Goal: Information Seeking & Learning: Learn about a topic

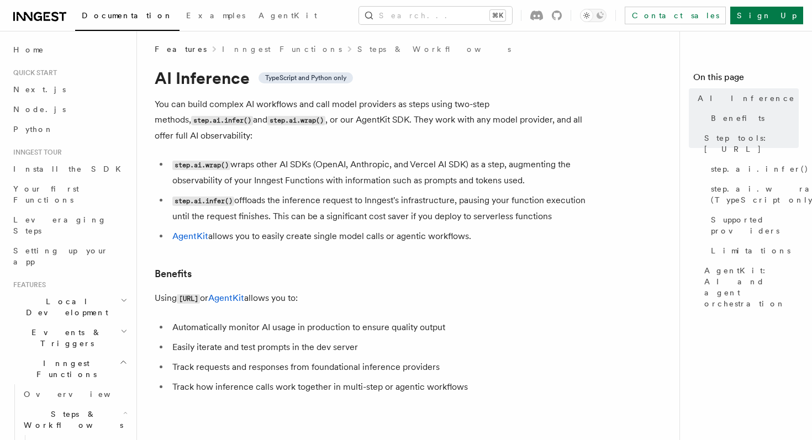
scroll to position [6, 0]
drag, startPoint x: 208, startPoint y: 316, endPoint x: 335, endPoint y: 317, distance: 127.6
click at [335, 319] on li "Automatically monitor AI usage in production to ensure quality output" at bounding box center [383, 326] width 428 height 15
drag, startPoint x: 187, startPoint y: 332, endPoint x: 286, endPoint y: 335, distance: 98.9
click at [286, 339] on li "Easily iterate and test prompts in the dev server" at bounding box center [383, 346] width 428 height 15
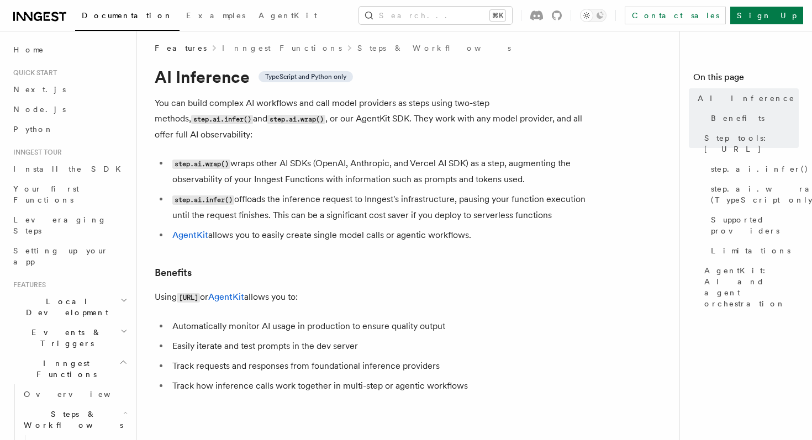
click at [473, 340] on li "Easily iterate and test prompts in the dev server" at bounding box center [383, 346] width 428 height 15
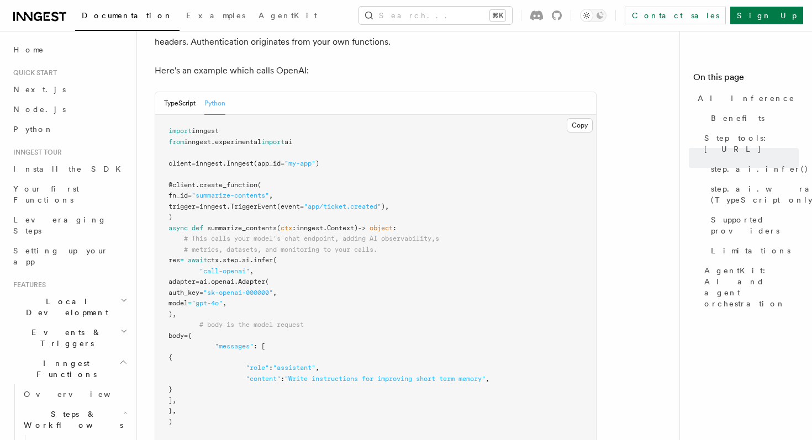
scroll to position [607, 0]
drag, startPoint x: 260, startPoint y: 193, endPoint x: 287, endPoint y: 193, distance: 26.5
click at [277, 201] on span "TriggerEvent" at bounding box center [253, 205] width 46 height 8
drag, startPoint x: 209, startPoint y: 257, endPoint x: 225, endPoint y: 257, distance: 16.6
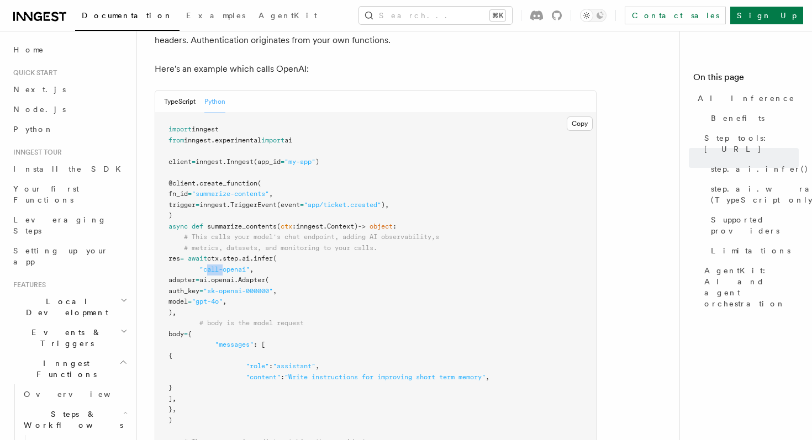
click at [226, 266] on span ""call-openai"" at bounding box center [224, 270] width 50 height 8
click at [238, 276] on span "ai.openai." at bounding box center [218, 280] width 39 height 8
drag, startPoint x: 251, startPoint y: 127, endPoint x: 188, endPoint y: 128, distance: 63.5
click at [188, 136] on span "from inngest . experimental import ai" at bounding box center [230, 140] width 124 height 8
click at [179, 91] on button "TypeScript" at bounding box center [179, 102] width 31 height 23
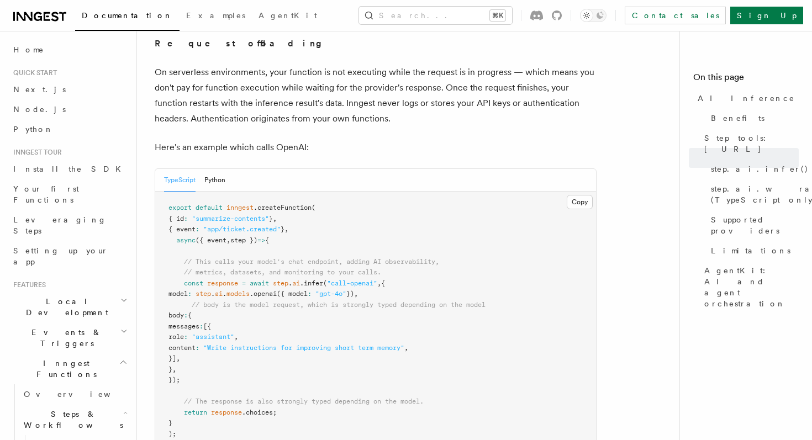
scroll to position [554, 0]
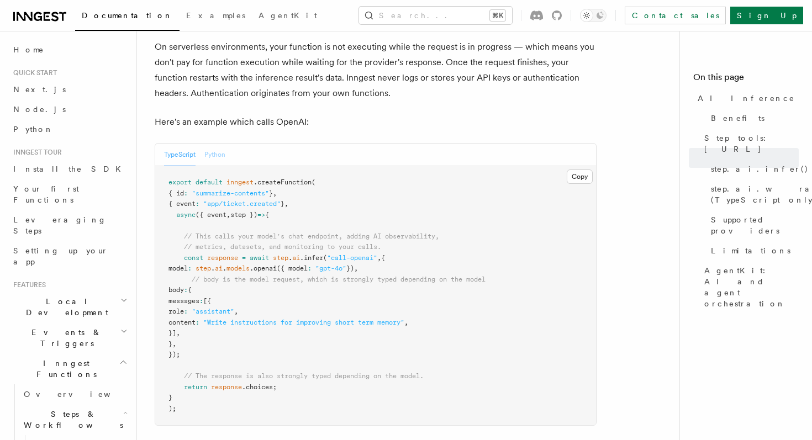
click at [208, 144] on button "Python" at bounding box center [214, 155] width 21 height 23
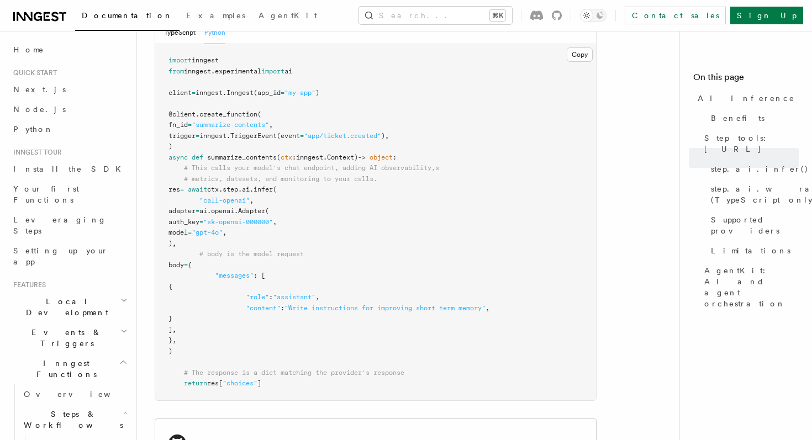
scroll to position [675, 0]
drag, startPoint x: 224, startPoint y: 210, endPoint x: 239, endPoint y: 209, distance: 15.0
click at [199, 219] on span "auth_key" at bounding box center [183, 223] width 31 height 8
drag, startPoint x: 260, startPoint y: 210, endPoint x: 270, endPoint y: 210, distance: 9.9
click at [270, 219] on span ""sk-openai-000000"" at bounding box center [238, 223] width 70 height 8
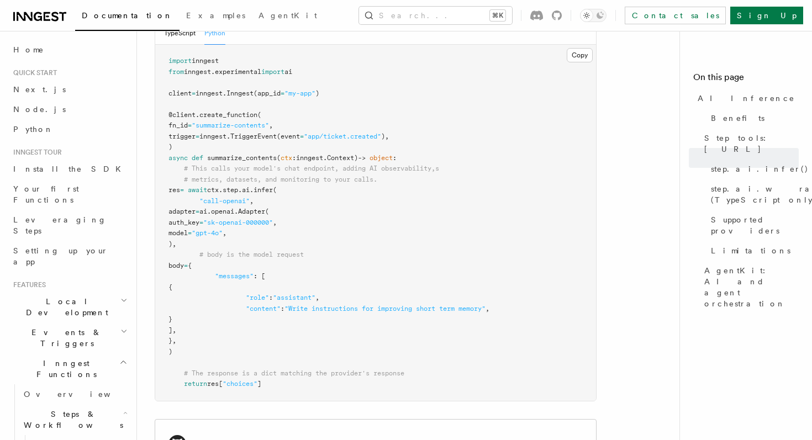
click at [188, 229] on span "model" at bounding box center [177, 233] width 19 height 8
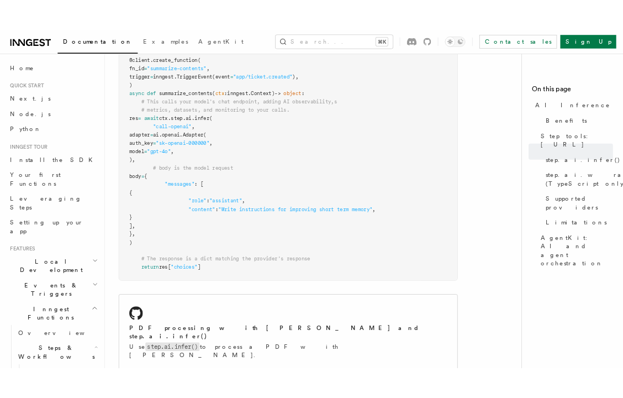
scroll to position [753, 0]
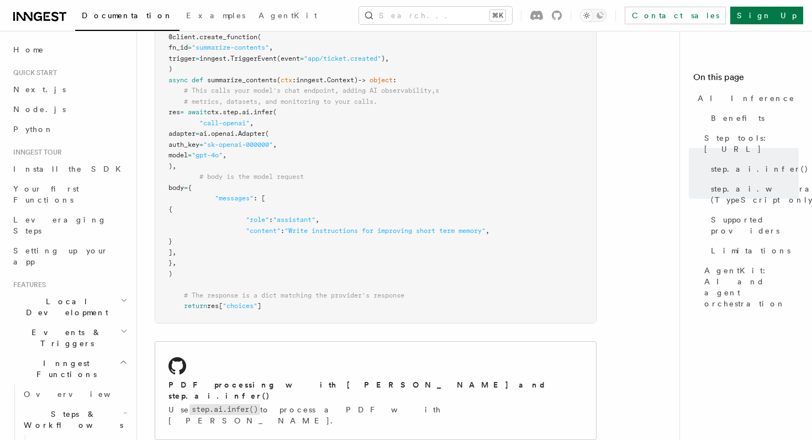
click at [216, 302] on span "res" at bounding box center [213, 306] width 12 height 8
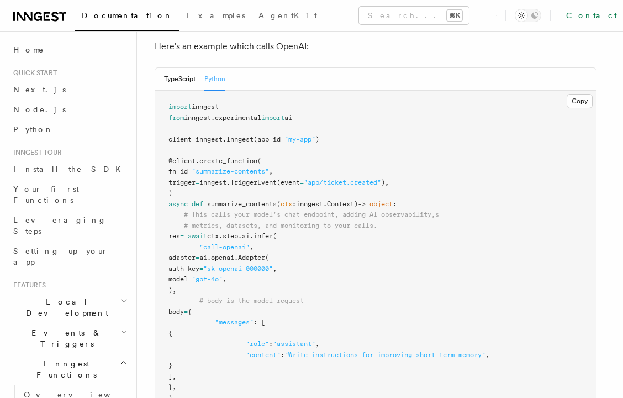
scroll to position [636, 0]
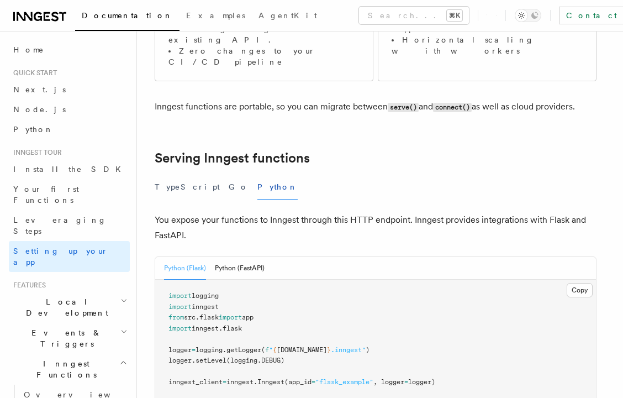
scroll to position [301, 0]
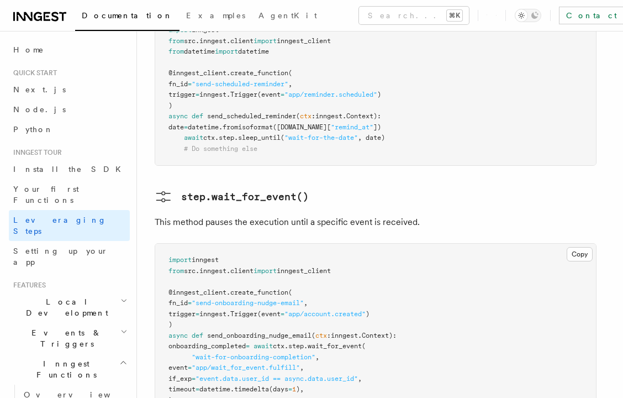
scroll to position [1717, 0]
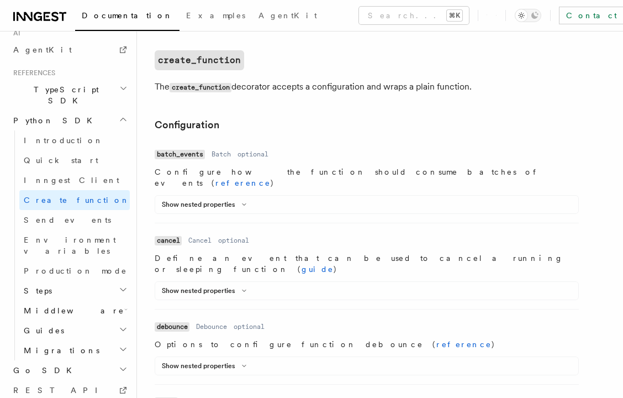
scroll to position [265, 0]
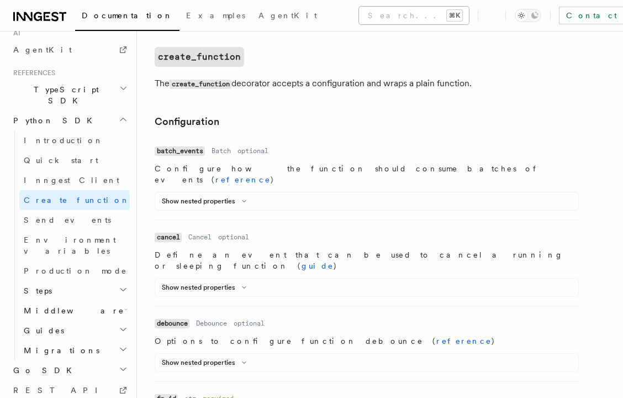
click at [359, 13] on button "Search... ⌘K" at bounding box center [414, 16] width 110 height 18
click at [259, 18] on span "AgentKit" at bounding box center [288, 15] width 59 height 9
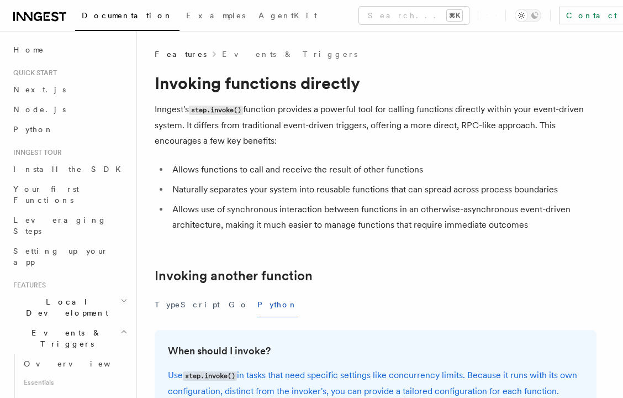
scroll to position [772, 0]
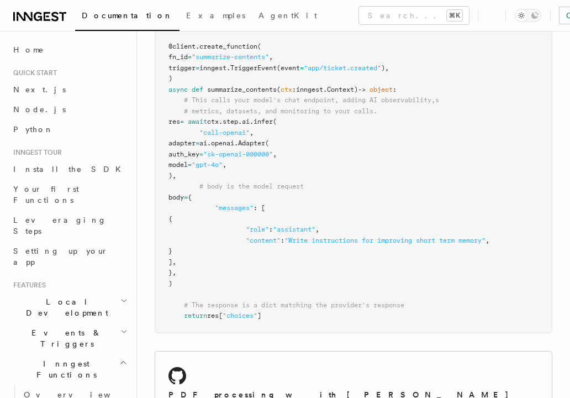
scroll to position [776, 0]
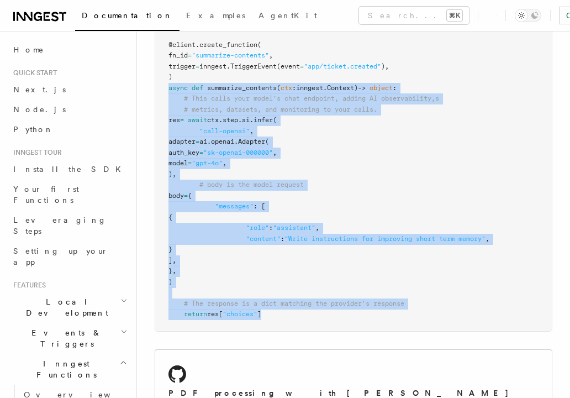
drag, startPoint x: 169, startPoint y: 104, endPoint x: 268, endPoint y: 329, distance: 245.9
click at [268, 329] on pre "import inngest from inngest . experimental import ai client = inngest . Inngest…" at bounding box center [353, 153] width 397 height 356
copy code "async def summarize_contents ( ctx : inngest . Context) -> object : # This call…"
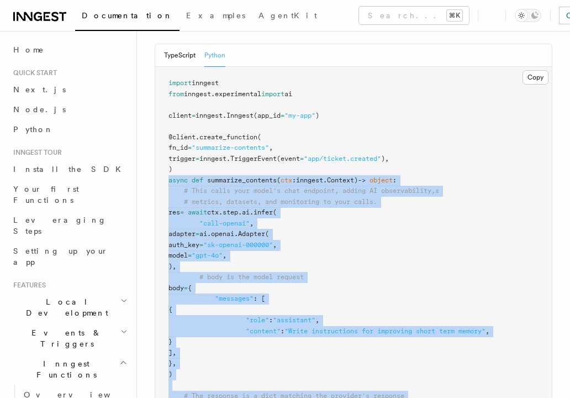
scroll to position [683, 0]
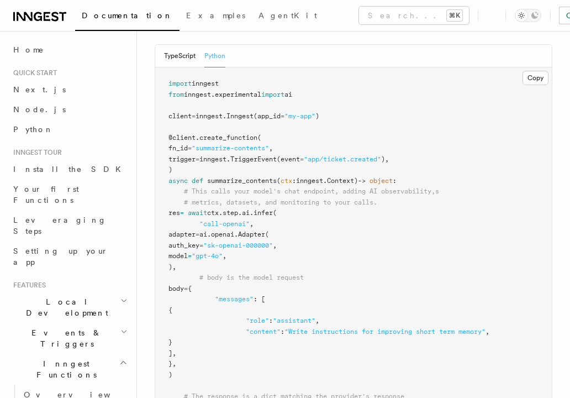
click at [354, 125] on pre "import inngest from inngest . experimental import ai client = inngest . Inngest…" at bounding box center [353, 245] width 397 height 356
drag, startPoint x: 170, startPoint y: 113, endPoint x: 325, endPoint y: 115, distance: 154.7
click at [325, 115] on pre "import inngest from inngest . experimental import ai client = inngest . Inngest…" at bounding box center [353, 245] width 397 height 356
drag, startPoint x: 313, startPoint y: 112, endPoint x: 170, endPoint y: 112, distance: 143.1
click at [170, 112] on pre "import inngest from inngest . experimental import ai client = inngest . Inngest…" at bounding box center [353, 245] width 397 height 356
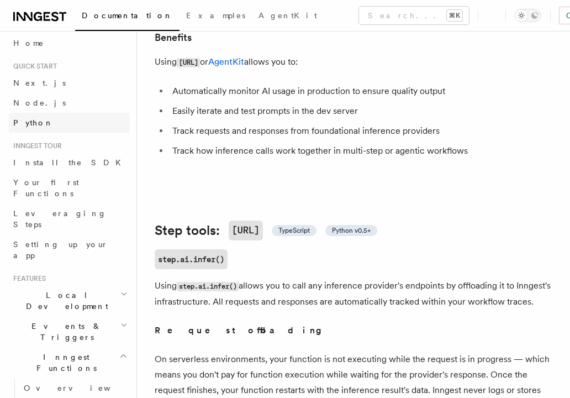
scroll to position [7, 0]
click at [28, 122] on span "Python" at bounding box center [33, 122] width 40 height 9
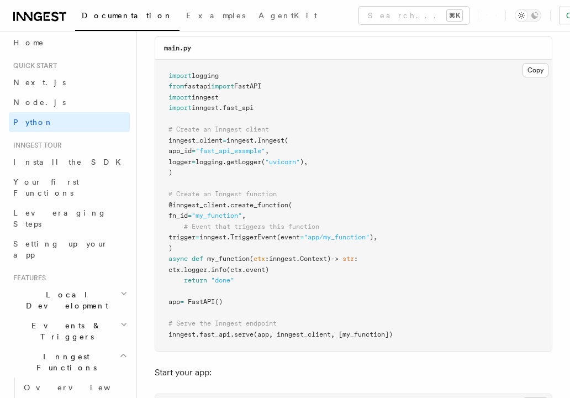
scroll to position [659, 0]
